Goal: Navigation & Orientation: Find specific page/section

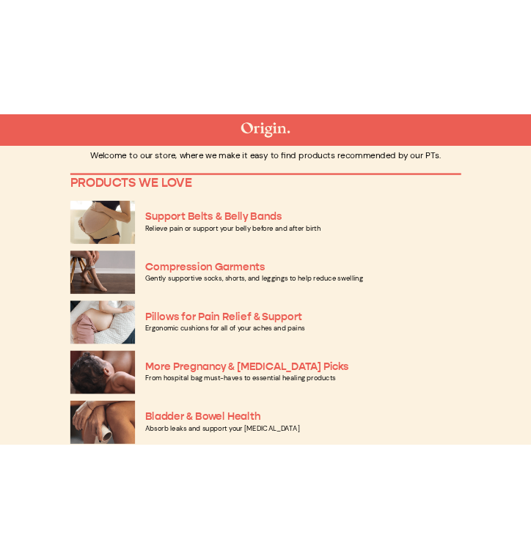
scroll to position [56, 0]
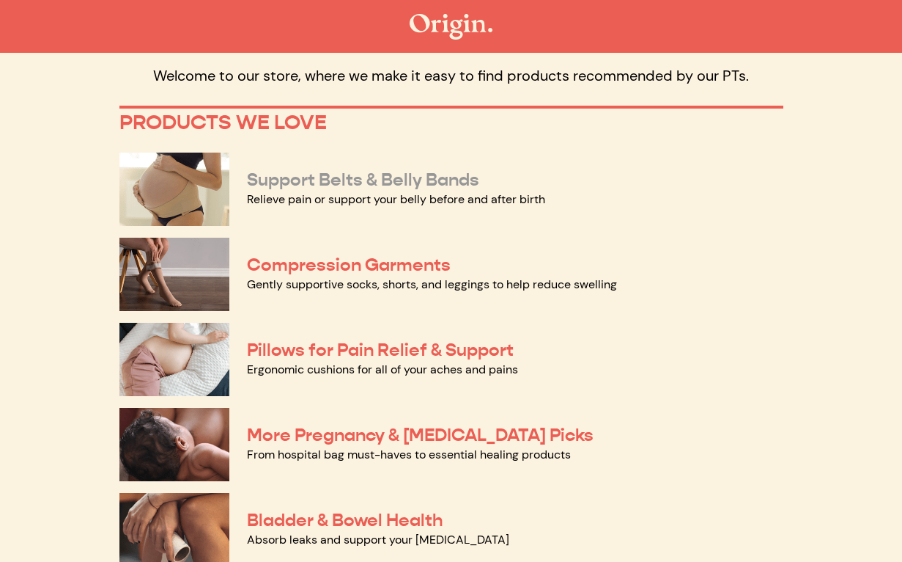
drag, startPoint x: 504, startPoint y: 183, endPoint x: 249, endPoint y: 180, distance: 255.1
click at [249, 180] on p "Support Belts & Belly Bands" at bounding box center [515, 179] width 537 height 21
copy link "Support Belts & Belly Bands"
drag, startPoint x: 468, startPoint y: 265, endPoint x: 249, endPoint y: 261, distance: 219.2
click at [249, 261] on p "Compression Garments" at bounding box center [515, 264] width 537 height 21
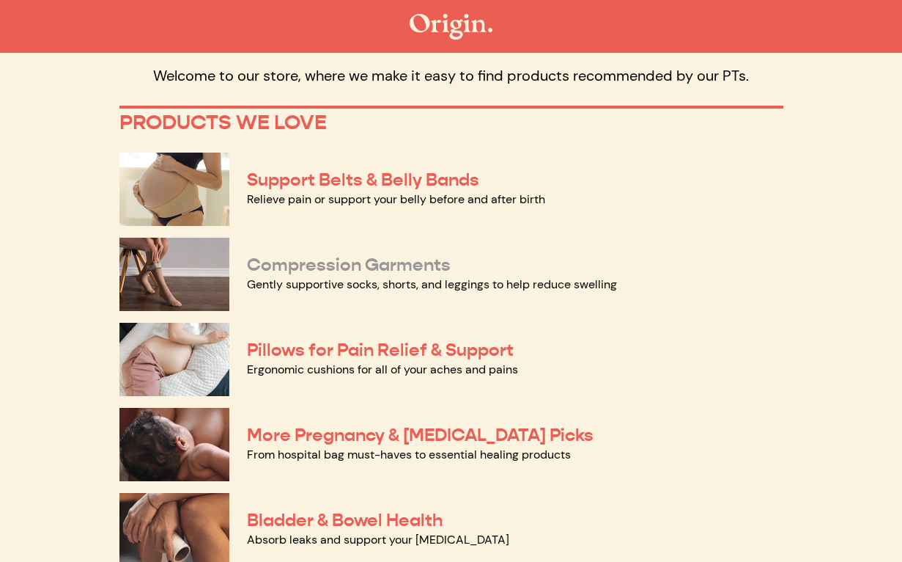
copy link "Compression Garments"
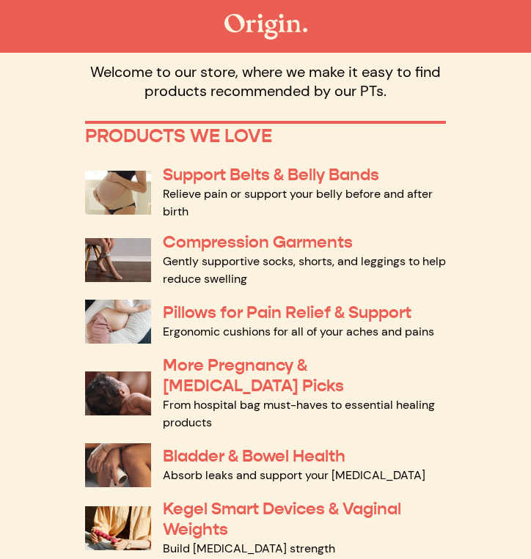
drag, startPoint x: 432, startPoint y: 312, endPoint x: 160, endPoint y: 313, distance: 272.0
click at [160, 313] on div "Pillows for Pain Relief & Support Ergonomic cushions for all of your aches and …" at bounding box center [265, 322] width 361 height 56
copy link "Pillows for Pain Relief & Support"
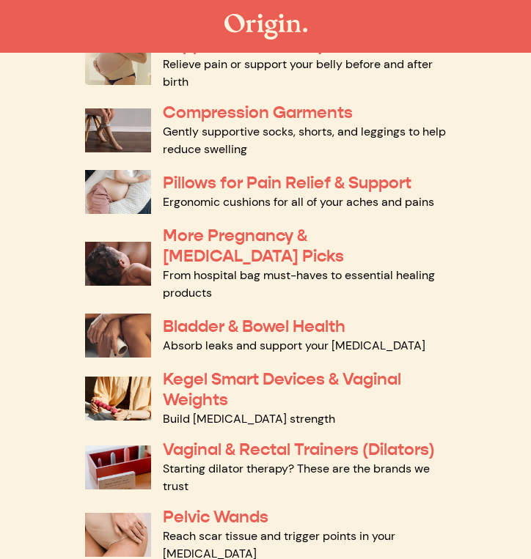
scroll to position [197, 0]
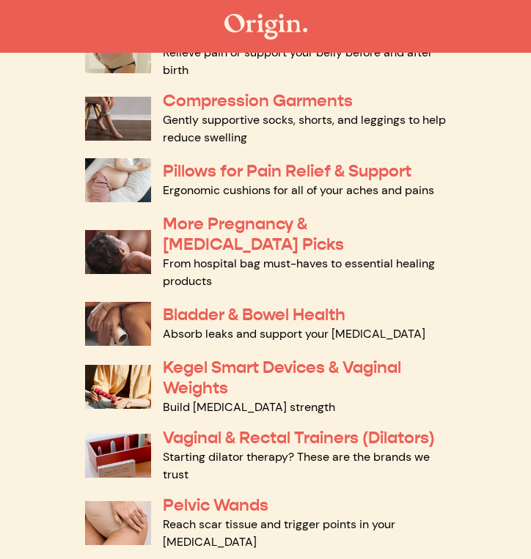
drag, startPoint x: 221, startPoint y: 243, endPoint x: 159, endPoint y: 227, distance: 63.8
click at [159, 227] on div "More Pregnancy & [MEDICAL_DATA] Picks From hospital bag must-haves to essential…" at bounding box center [265, 252] width 361 height 88
copy link "More Pregnancy & [MEDICAL_DATA] Picks"
drag, startPoint x: 375, startPoint y: 312, endPoint x: 161, endPoint y: 301, distance: 214.3
click at [161, 301] on div "Bladder & Bowel Health Absorb leaks and support your [MEDICAL_DATA]" at bounding box center [265, 324] width 361 height 56
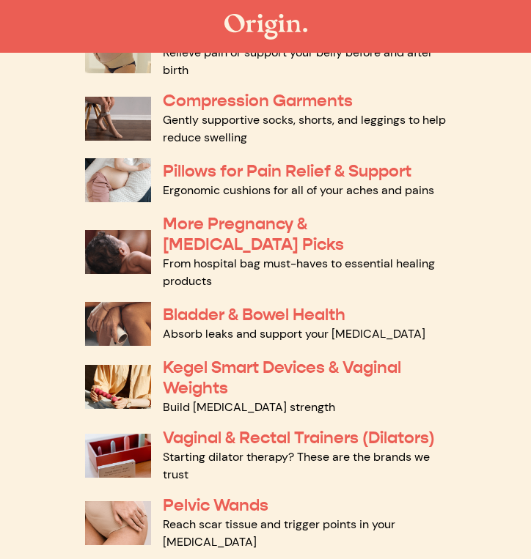
copy link "Bladder & Bowel Health"
drag, startPoint x: 254, startPoint y: 390, endPoint x: 160, endPoint y: 369, distance: 96.9
click at [160, 369] on div "Kegel Smart Devices & Vaginal Weights Build [MEDICAL_DATA] strength" at bounding box center [265, 387] width 361 height 70
copy link "Kegel Smart Devices & Vaginal Weights"
drag, startPoint x: 451, startPoint y: 439, endPoint x: 163, endPoint y: 439, distance: 287.4
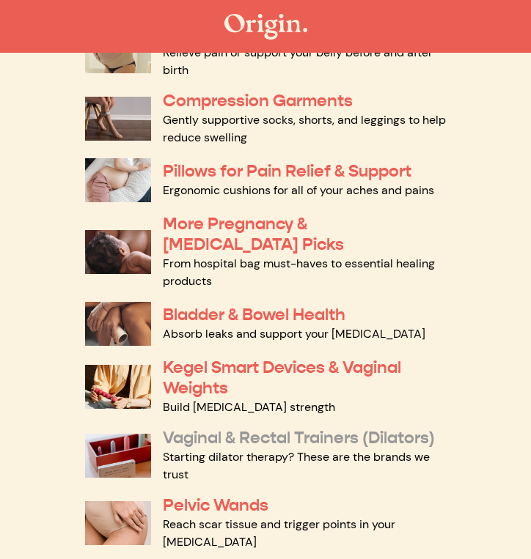
click at [163, 439] on div "The Origin Shop Welcome to our store, where we make it easy to find products re…" at bounding box center [265, 313] width 378 height 880
copy link "Vaginal & Rectal Trainers (Dilators)"
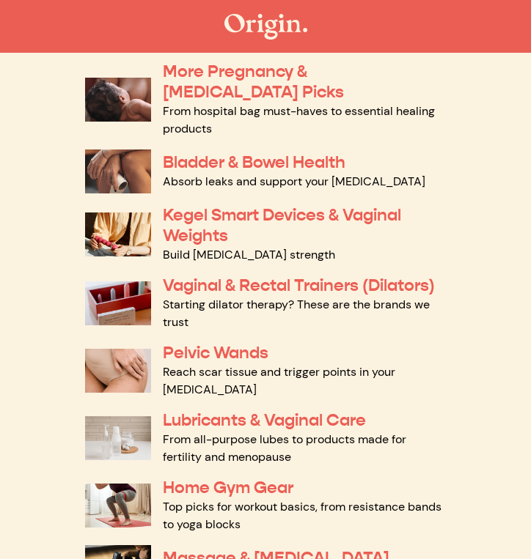
scroll to position [355, 0]
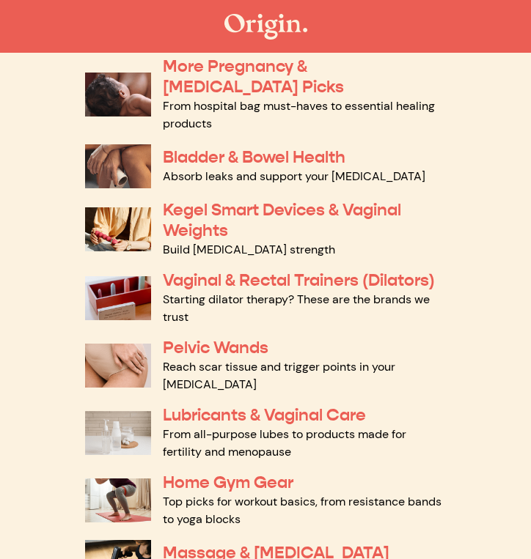
drag, startPoint x: 281, startPoint y: 348, endPoint x: 152, endPoint y: 347, distance: 129.8
click at [152, 347] on div "Pelvic Wands Reach scar tissue and trigger points in your [MEDICAL_DATA]" at bounding box center [265, 365] width 361 height 67
copy div "Pelvic Wands"
click at [310, 334] on div "Pelvic Wands Reach scar tissue and trigger points in your [MEDICAL_DATA]" at bounding box center [265, 365] width 361 height 67
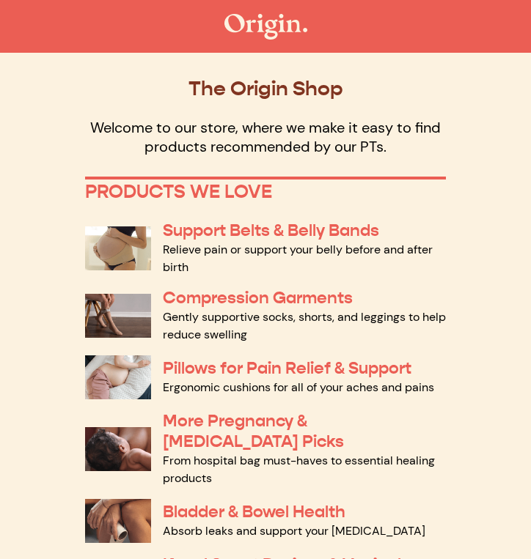
scroll to position [0, 0]
click at [295, 233] on link "Support Belts & Belly Bands" at bounding box center [271, 230] width 216 height 21
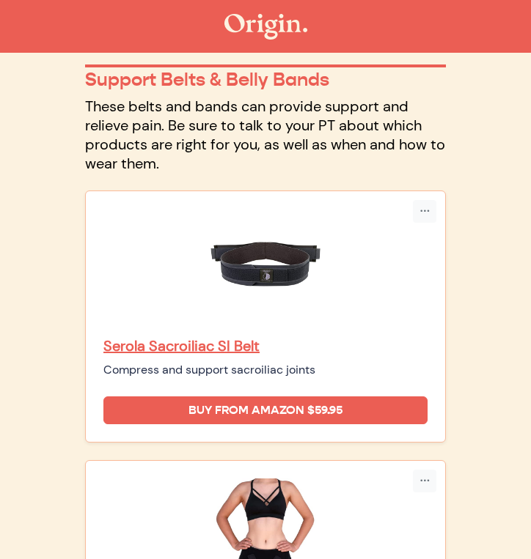
scroll to position [109, 0]
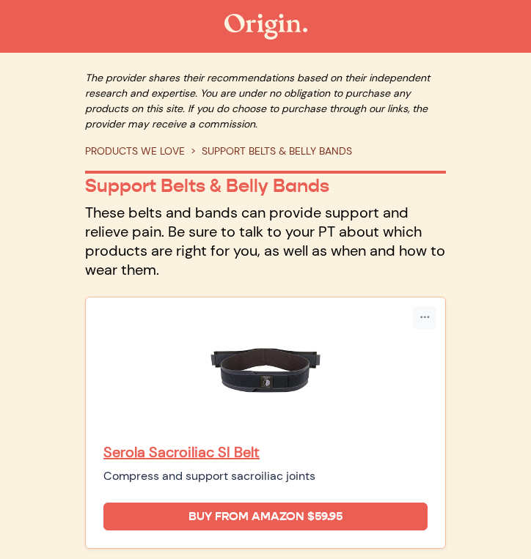
scroll to position [0, 0]
